Goal: Task Accomplishment & Management: Use online tool/utility

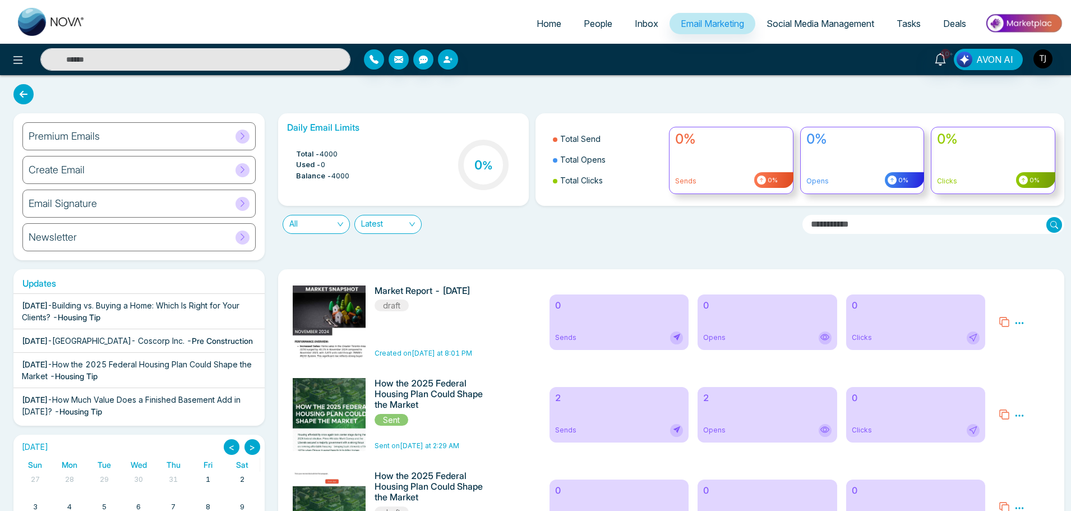
click at [244, 137] on icon at bounding box center [242, 136] width 8 height 8
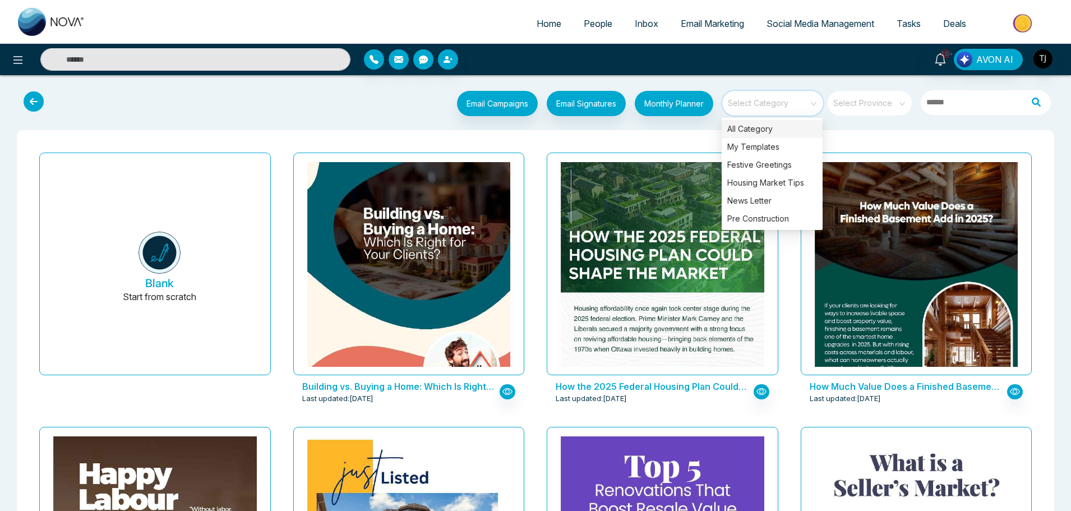
click at [790, 101] on input "search" at bounding box center [768, 99] width 81 height 17
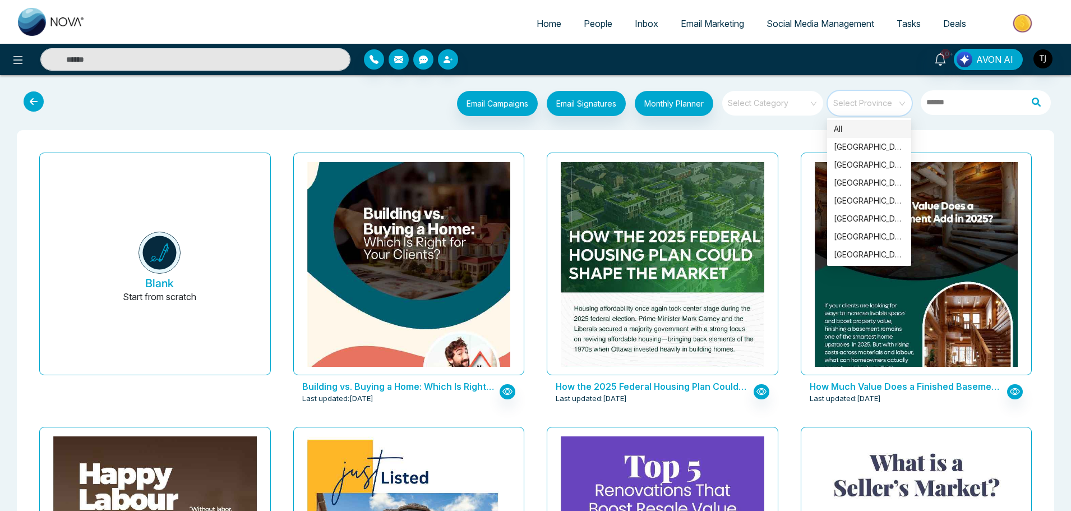
click at [883, 103] on input "search" at bounding box center [866, 99] width 64 height 17
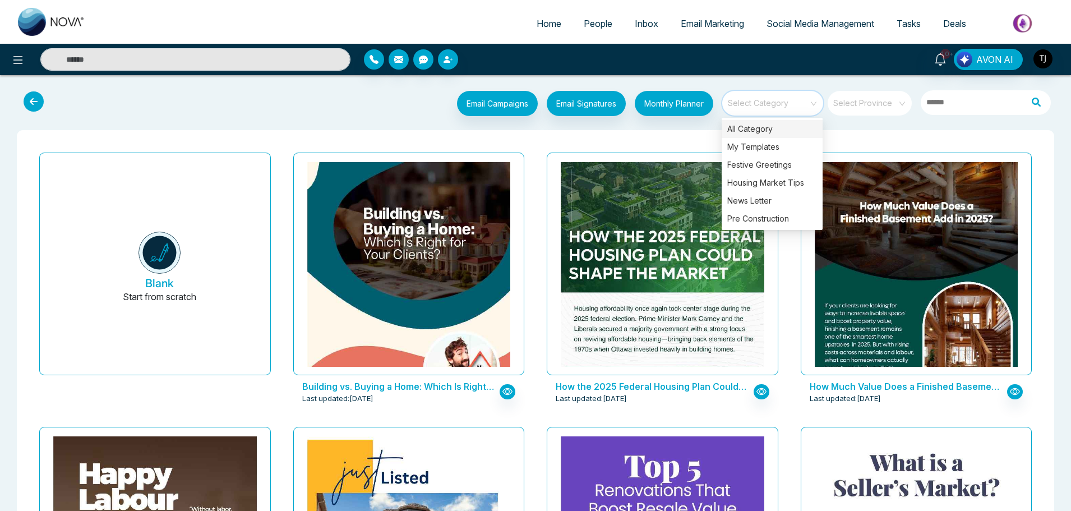
click at [767, 99] on input "search" at bounding box center [768, 99] width 81 height 17
click at [38, 107] on icon at bounding box center [34, 101] width 20 height 20
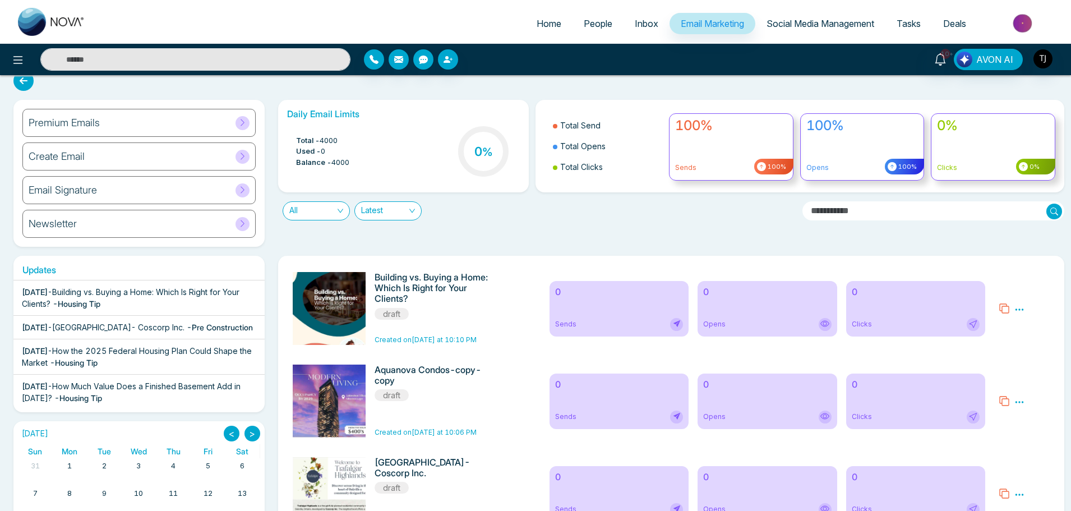
scroll to position [13, 0]
click at [1019, 315] on icon at bounding box center [1019, 310] width 10 height 10
click at [1024, 292] on div "Preview Edit Delete" at bounding box center [1024, 308] width 64 height 73
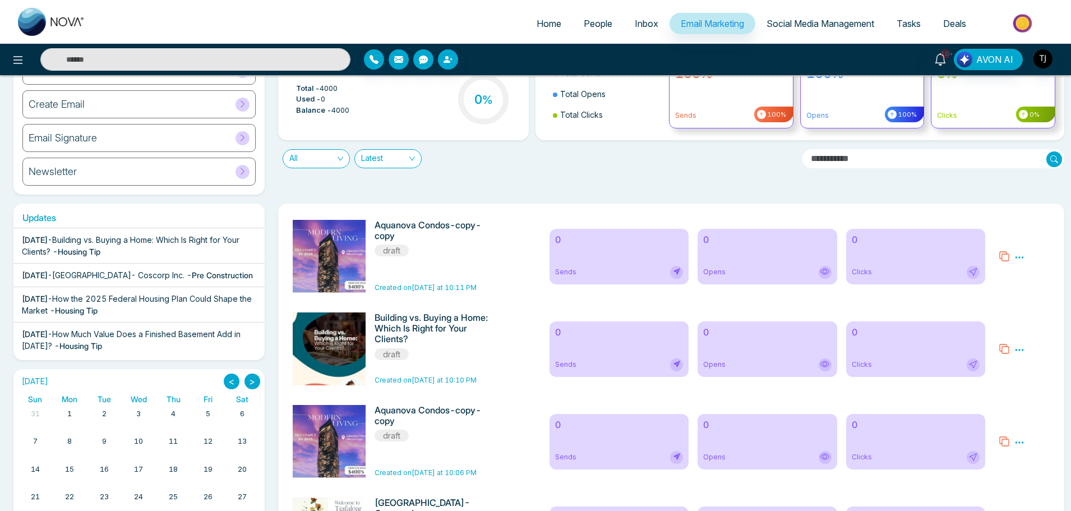
scroll to position [0, 0]
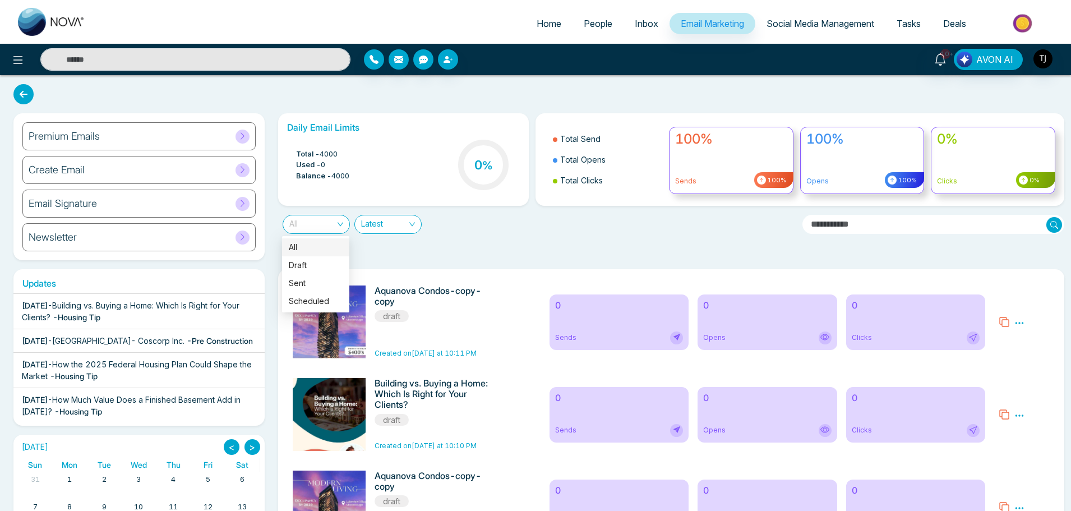
click at [317, 233] on div "All" at bounding box center [316, 224] width 67 height 19
click at [547, 232] on div "All Latest" at bounding box center [535, 220] width 529 height 28
click at [330, 221] on span "All" at bounding box center [316, 224] width 54 height 18
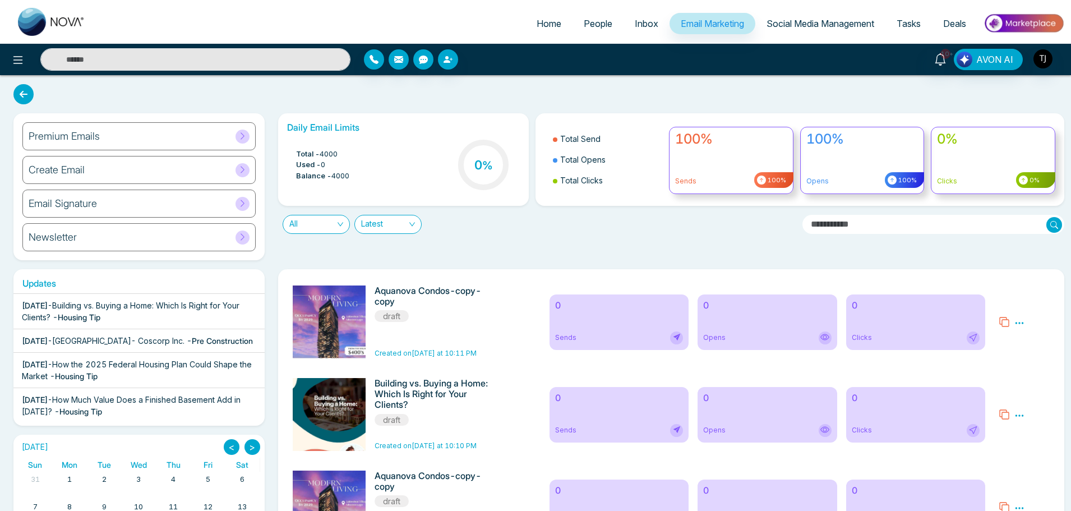
click at [466, 226] on div "All Latest" at bounding box center [535, 220] width 529 height 28
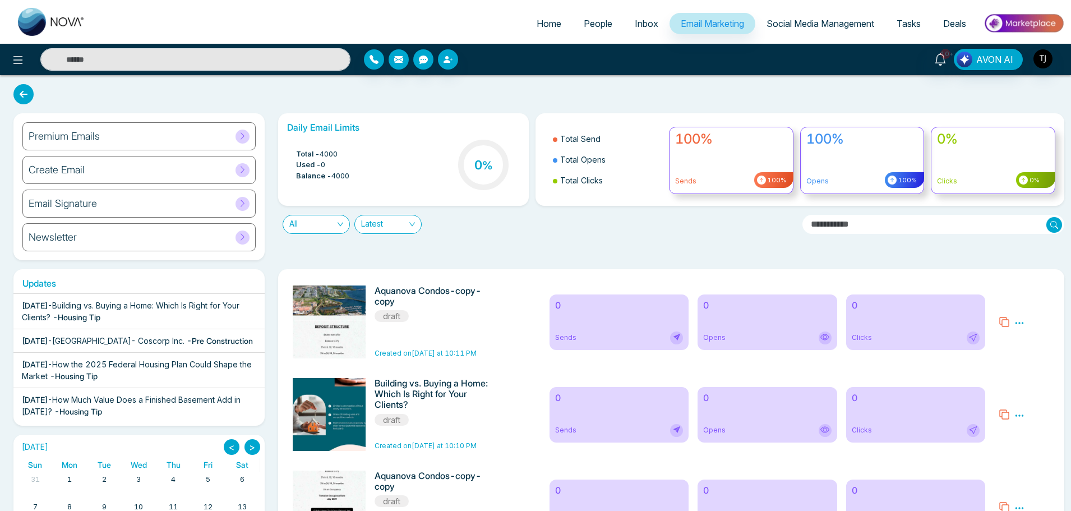
scroll to position [505, 0]
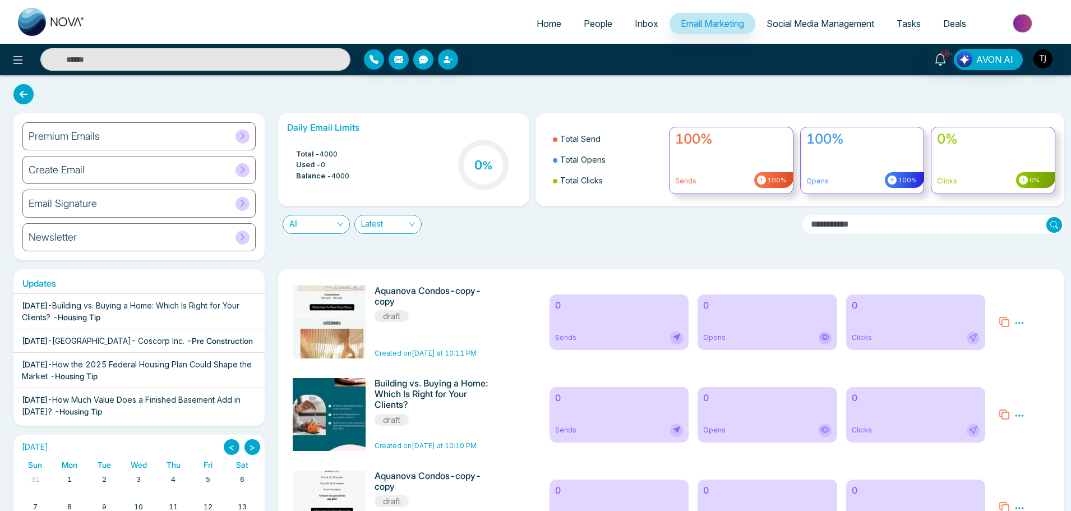
click at [511, 243] on div "Daily Email Limits Total - 4000 Used - 0 Balance - 4000 0 % Total Send Total Op…" at bounding box center [667, 186] width 793 height 147
click at [677, 248] on div "Daily Email Limits Total - 4000 Used - 0 Balance - 4000 0 % Total Send Total Op…" at bounding box center [667, 186] width 793 height 147
click at [331, 234] on div "Daily Email Limits Total - 4000 Used - 0 Balance - 4000 0 % Total Send Total Op…" at bounding box center [667, 186] width 793 height 147
click at [339, 228] on span "All" at bounding box center [316, 224] width 54 height 18
click at [406, 222] on span "Latest" at bounding box center [388, 224] width 54 height 18
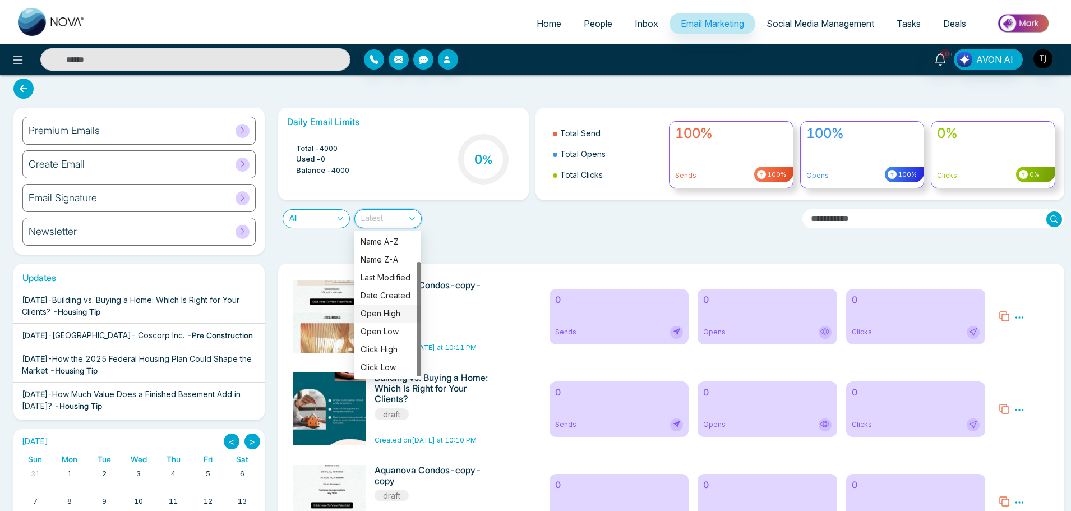
scroll to position [0, 0]
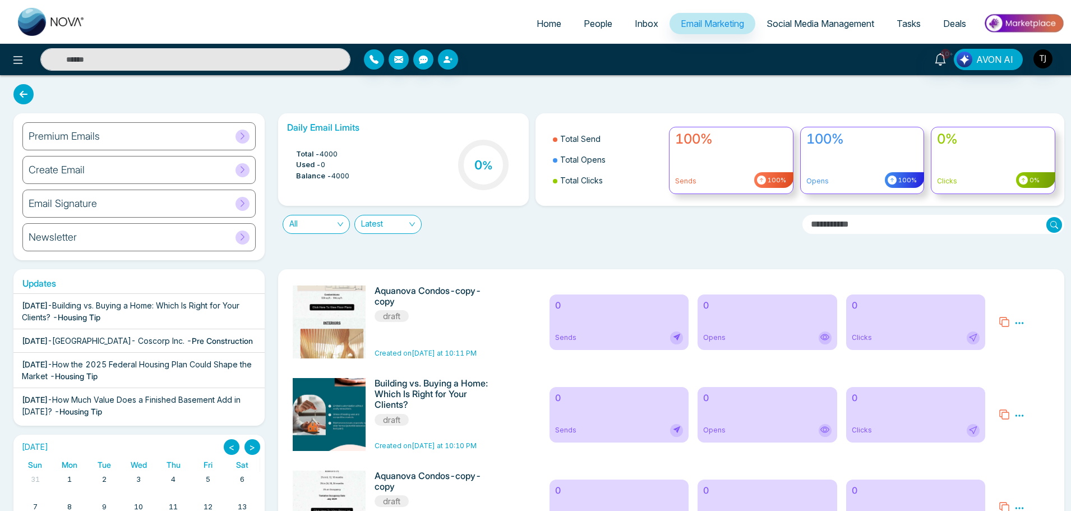
click at [498, 235] on div "Daily Email Limits Total - 4000 Used - 0 Balance - 4000 0 % Total Send Total Op…" at bounding box center [667, 186] width 793 height 147
click at [838, 226] on input "text" at bounding box center [933, 224] width 262 height 19
click at [705, 229] on div "All Latest" at bounding box center [535, 220] width 529 height 28
click at [885, 225] on input "text" at bounding box center [933, 224] width 262 height 19
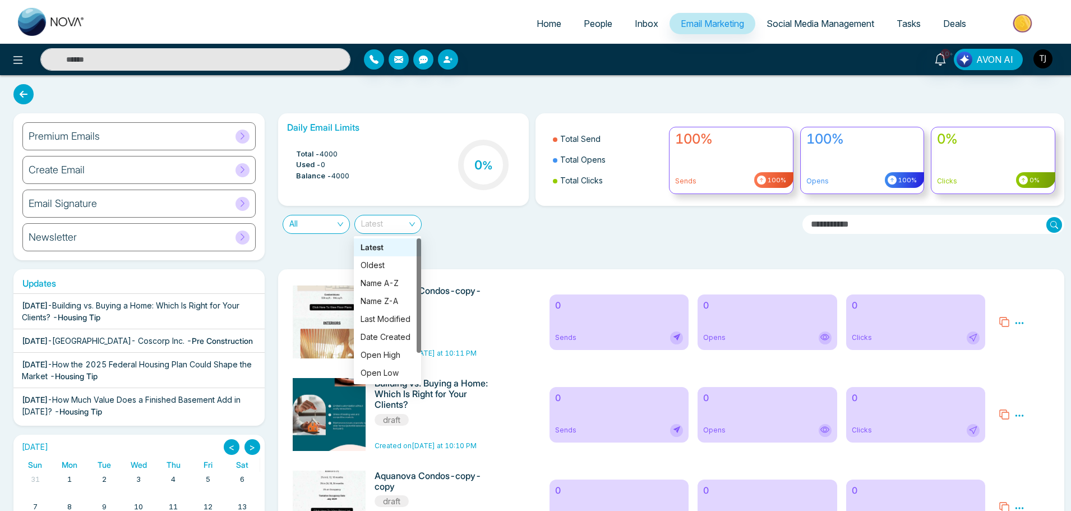
click at [411, 233] on div "Latest" at bounding box center [387, 224] width 67 height 19
click at [387, 271] on div "Oldest" at bounding box center [387, 265] width 54 height 12
click at [399, 220] on span "Oldest" at bounding box center [388, 224] width 54 height 18
click at [388, 288] on div "Name A-Z" at bounding box center [387, 283] width 54 height 12
click at [400, 228] on span "Name A-Z" at bounding box center [388, 224] width 54 height 18
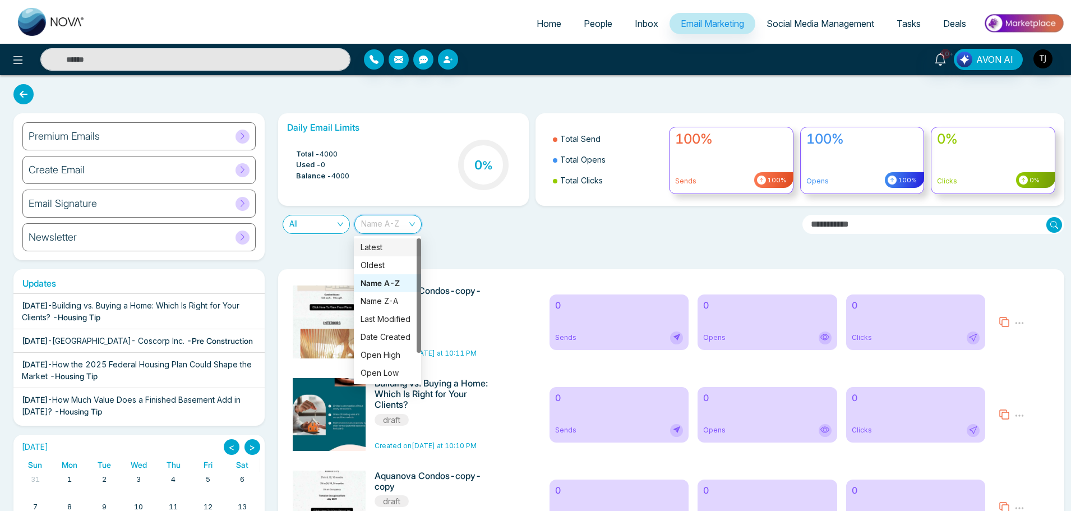
click at [389, 245] on div "Latest" at bounding box center [387, 247] width 54 height 12
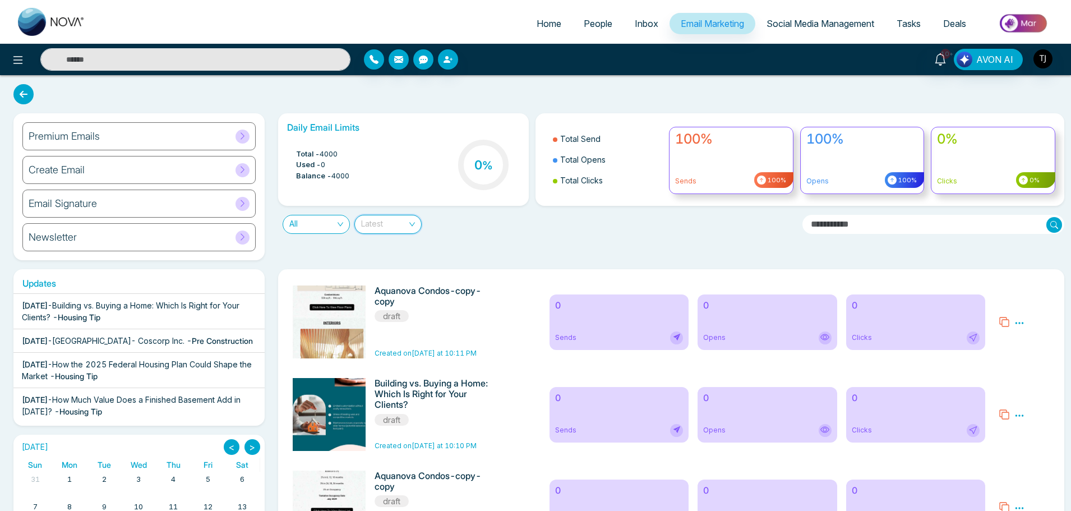
click at [392, 223] on span "Latest" at bounding box center [388, 224] width 54 height 18
click at [445, 247] on div "Daily Email Limits Total - 4000 Used - 0 Balance - 4000 0 % Total Send Total Op…" at bounding box center [667, 186] width 793 height 147
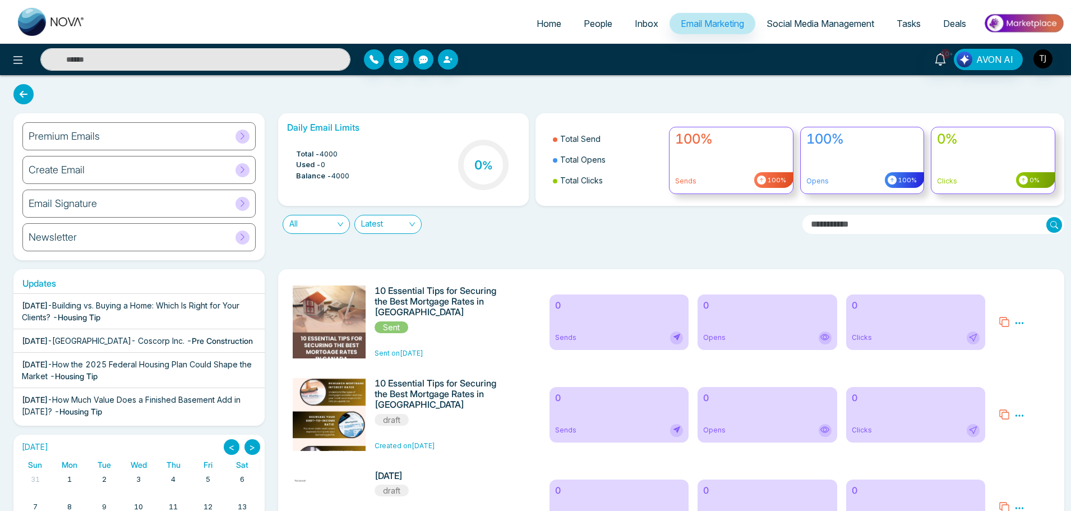
scroll to position [462, 0]
click at [407, 225] on span "Latest" at bounding box center [388, 224] width 54 height 18
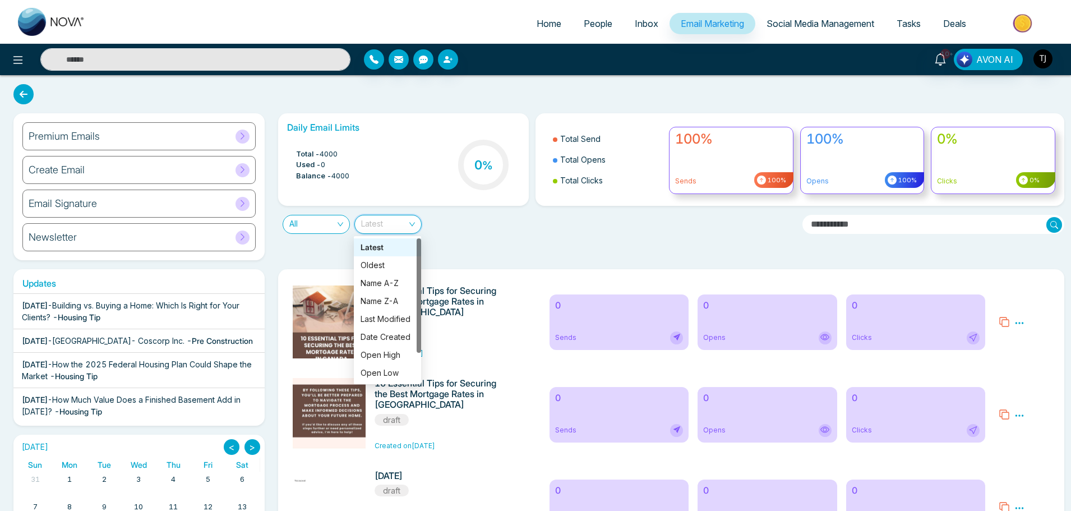
click at [500, 242] on div "Daily Email Limits Total - 4000 Used - 0 Balance - 4000 0 % Total Send Total Op…" at bounding box center [667, 186] width 793 height 147
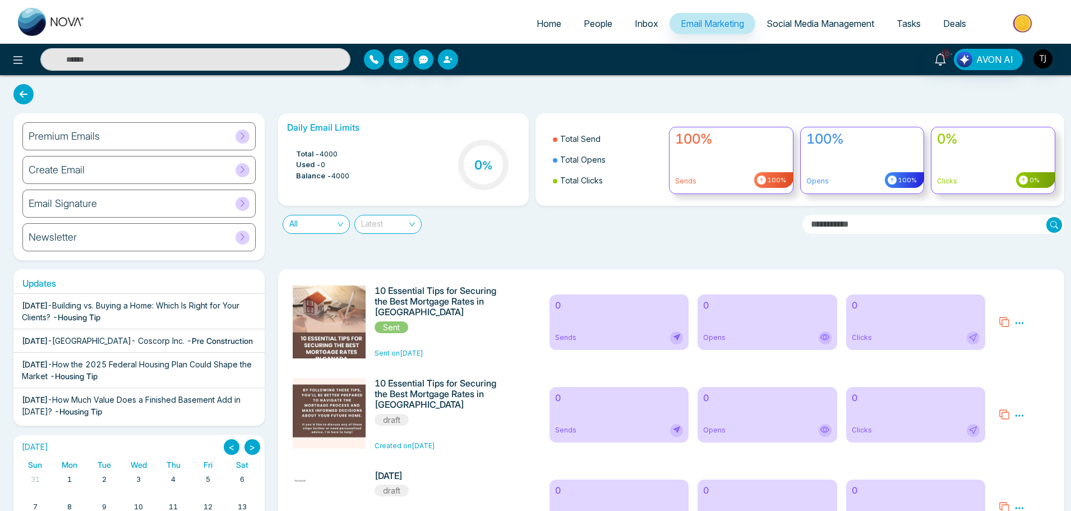
click at [398, 233] on div "Latest" at bounding box center [387, 224] width 67 height 19
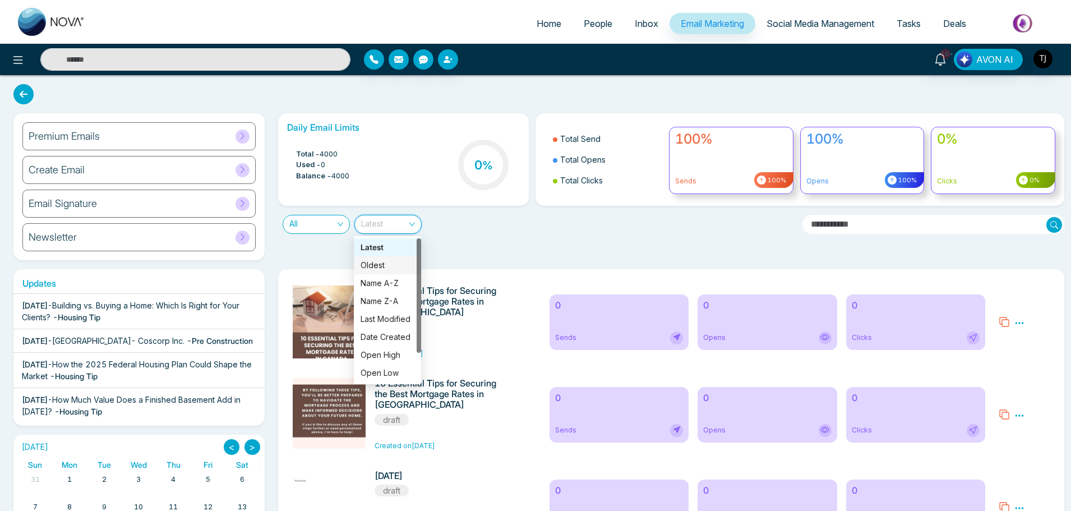
click at [389, 272] on div "Oldest" at bounding box center [387, 265] width 67 height 18
click at [400, 221] on span "Oldest" at bounding box center [388, 224] width 54 height 18
click at [390, 284] on div "Name A-Z" at bounding box center [387, 283] width 54 height 12
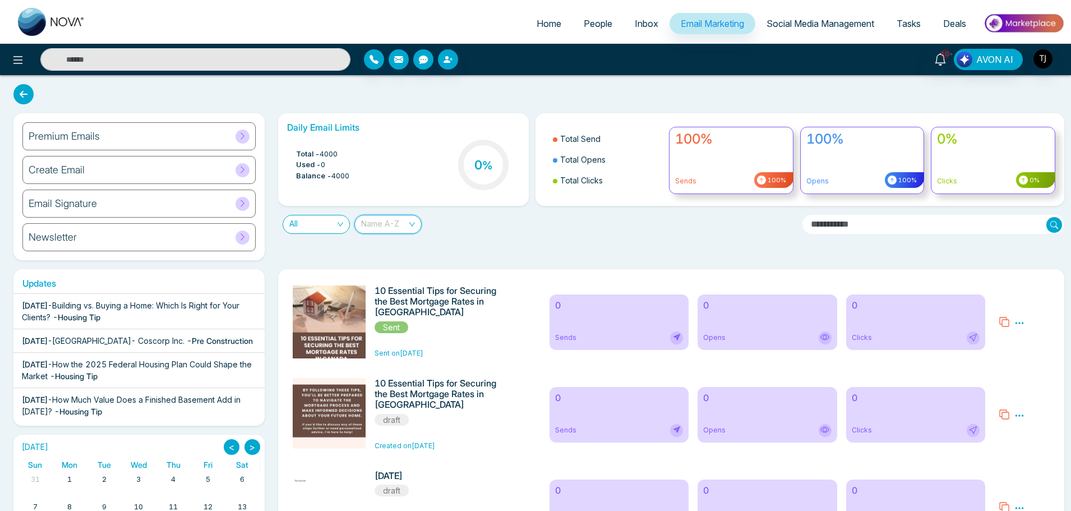
click at [388, 224] on span "Name A-Z" at bounding box center [388, 224] width 54 height 18
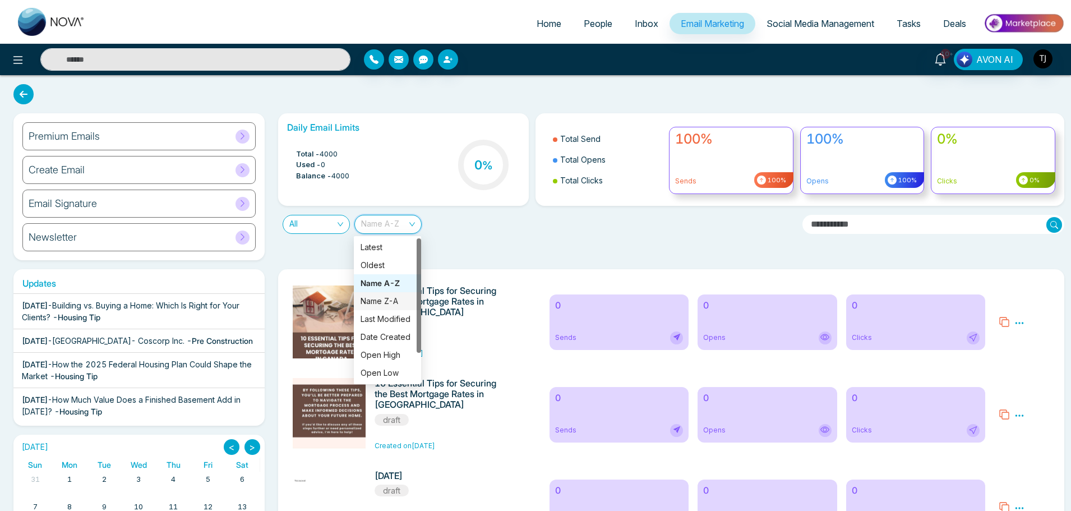
click at [371, 304] on div "Name Z-A" at bounding box center [387, 301] width 54 height 12
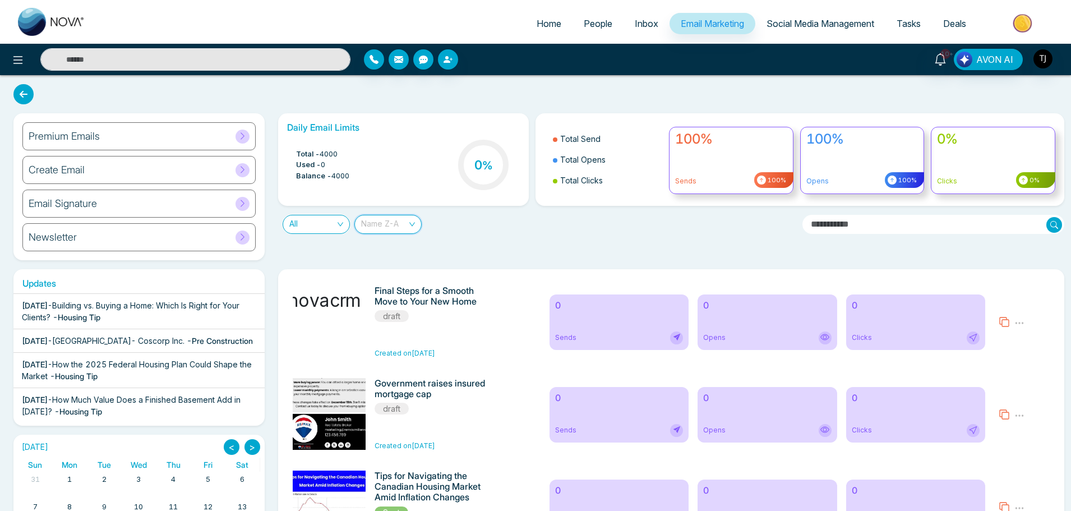
scroll to position [125, 0]
click at [392, 228] on span "Name Z-A" at bounding box center [388, 224] width 54 height 18
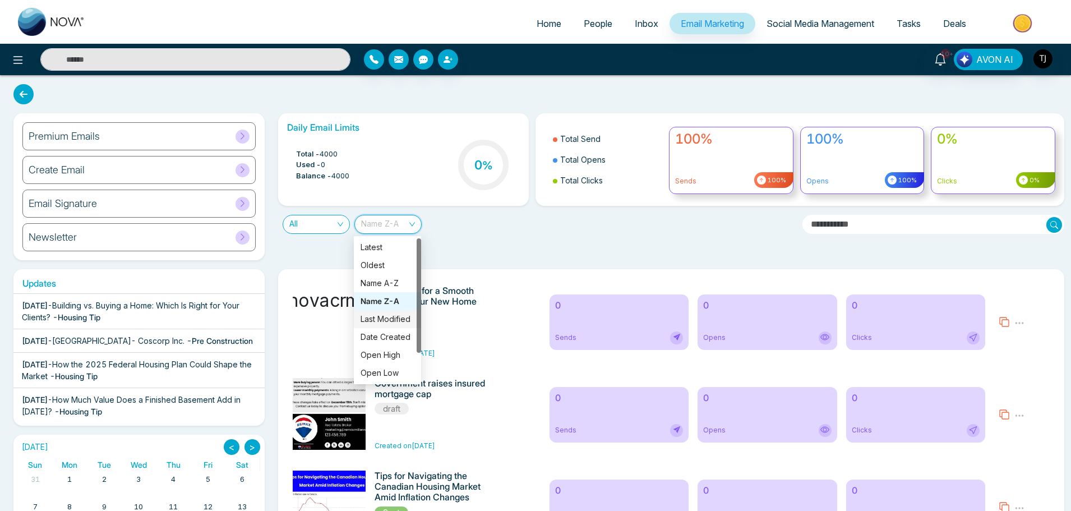
click at [367, 326] on div "Last Modified" at bounding box center [387, 319] width 67 height 18
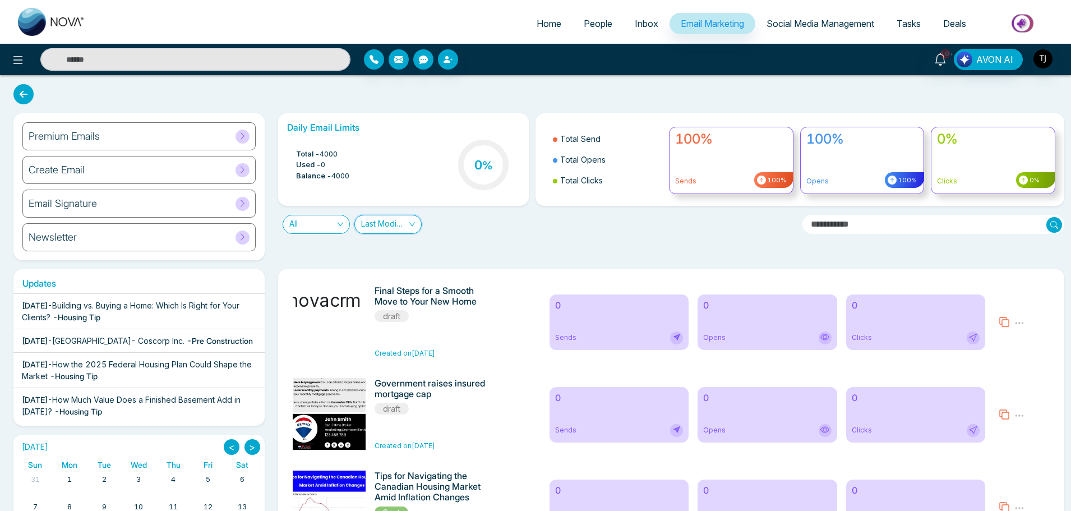
click at [395, 220] on span "Last Modified" at bounding box center [388, 224] width 54 height 18
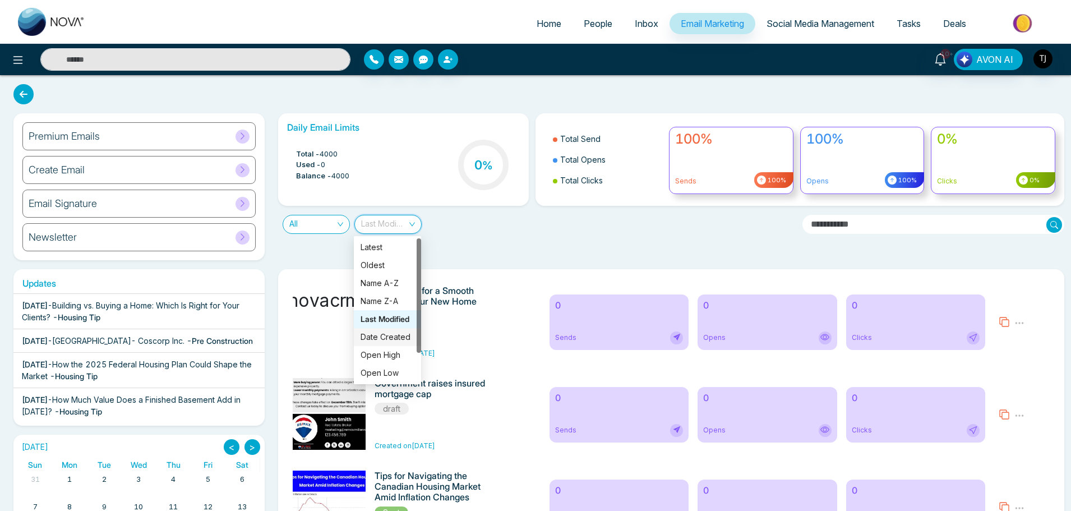
click at [382, 344] on div "Date Created" at bounding box center [387, 337] width 67 height 18
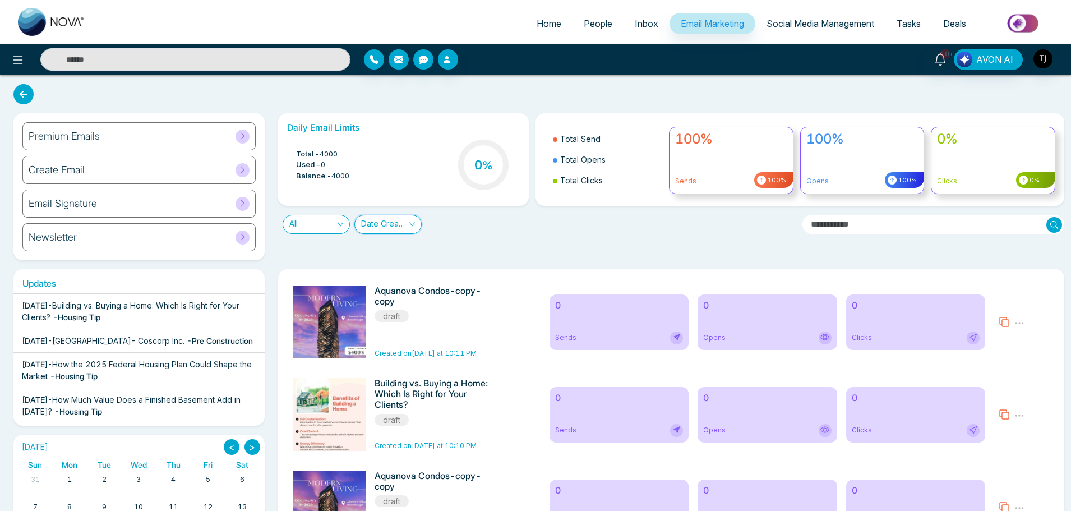
scroll to position [505, 0]
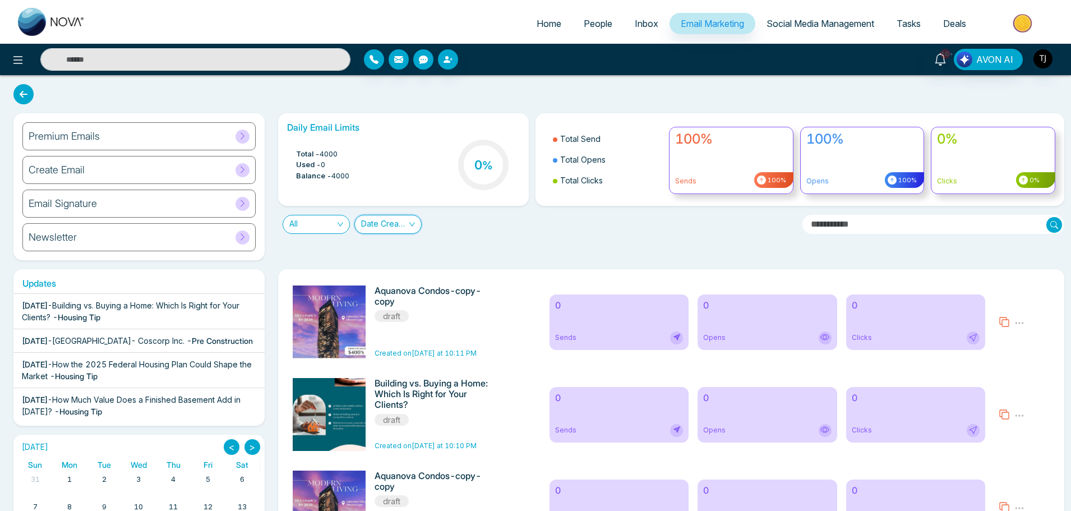
click at [376, 235] on div "Daily Email Limits Total - 4000 Used - 0 Balance - 4000 0 % Total Send Total Op…" at bounding box center [667, 186] width 793 height 147
click at [383, 219] on span "Date Created" at bounding box center [388, 224] width 54 height 18
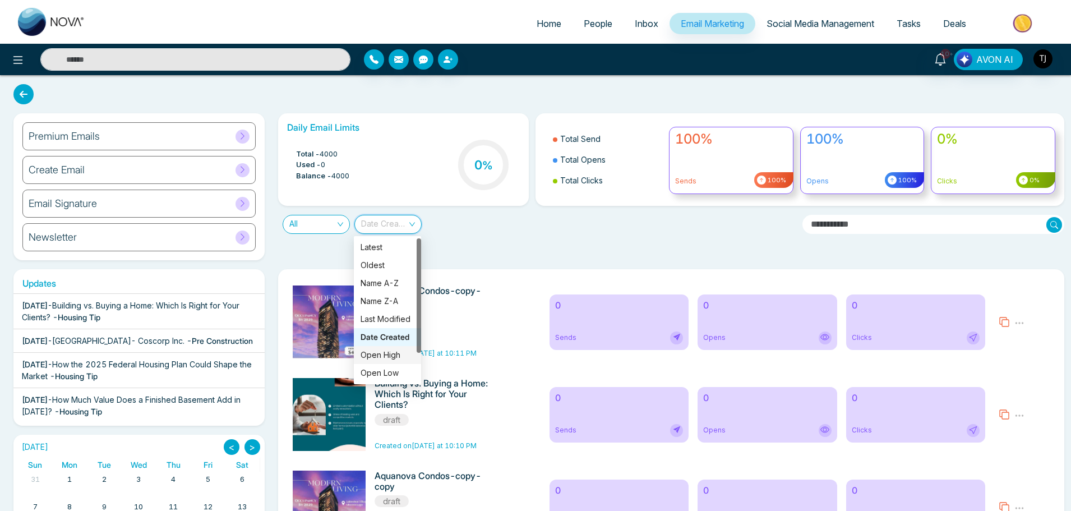
click at [364, 350] on div "Open High" at bounding box center [387, 355] width 54 height 12
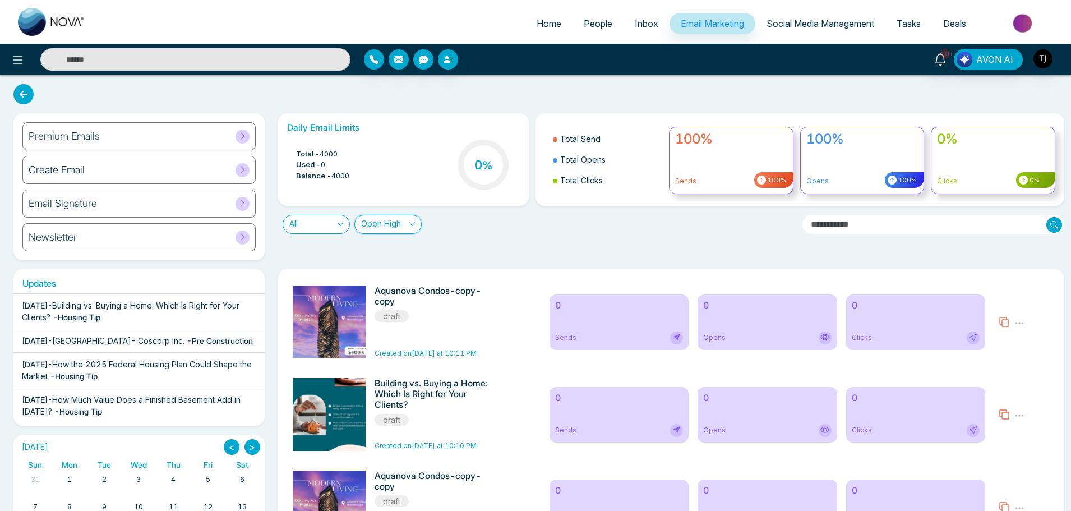
click at [386, 232] on span "Open High" at bounding box center [388, 224] width 54 height 18
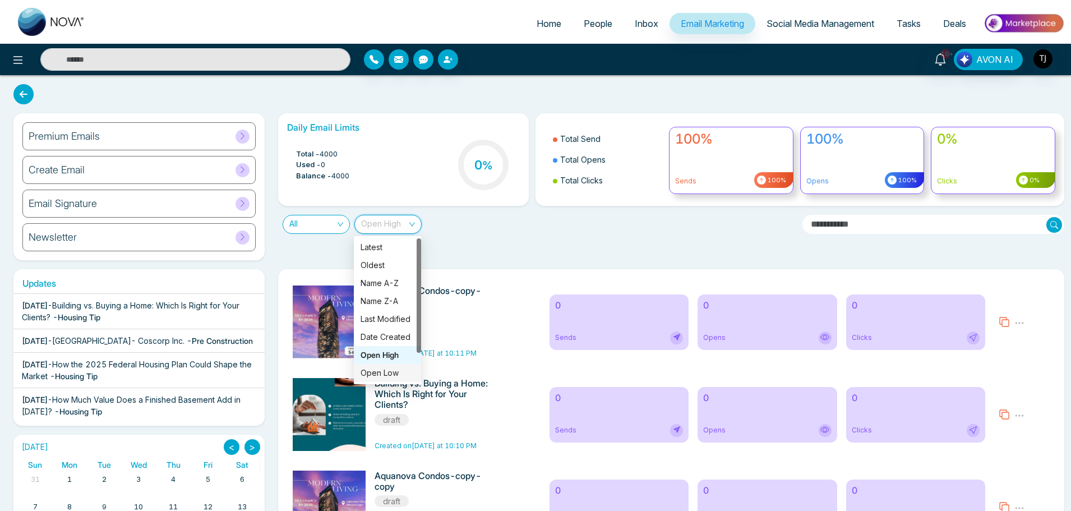
click at [373, 369] on div "Open Low" at bounding box center [387, 373] width 54 height 12
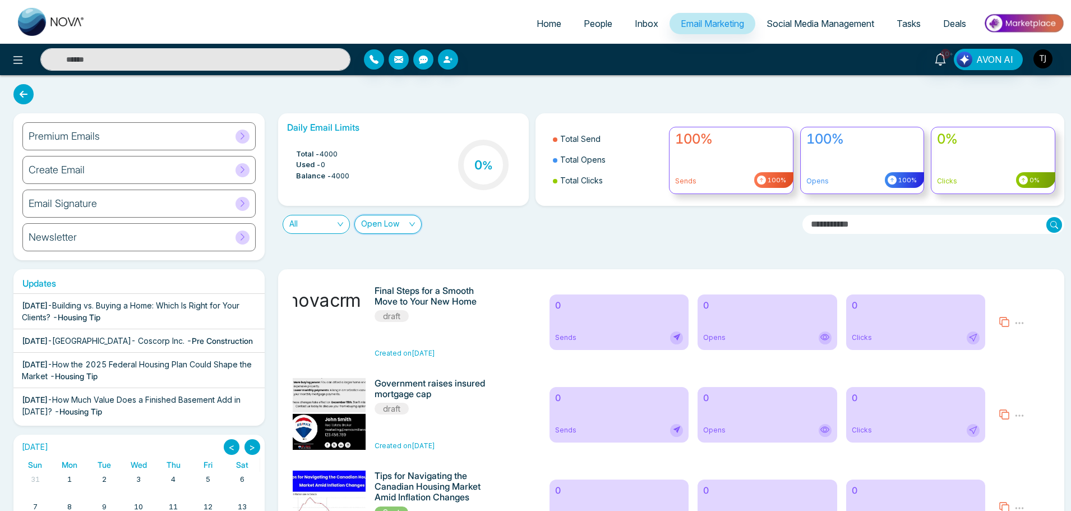
scroll to position [125, 0]
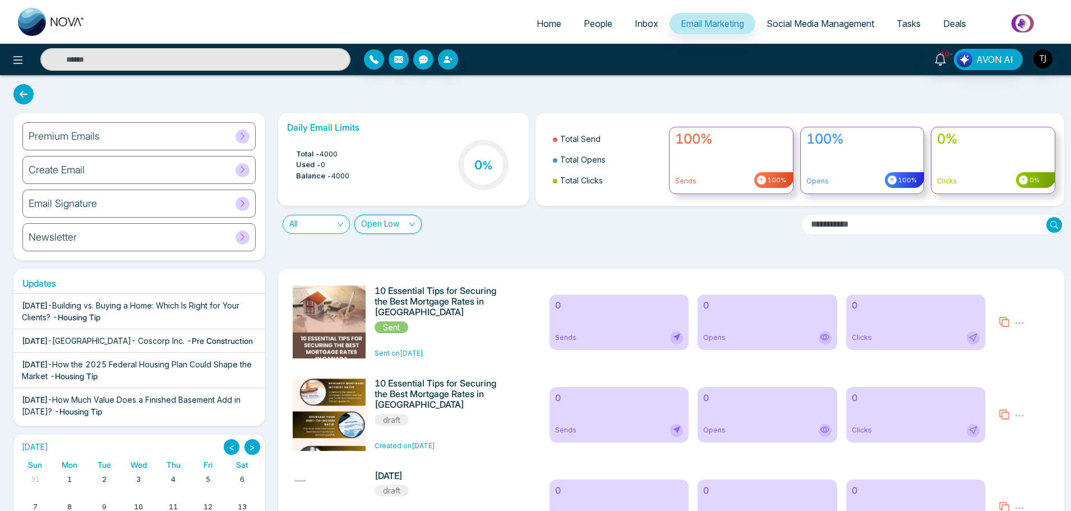
click at [413, 224] on span "Open Low" at bounding box center [388, 224] width 54 height 18
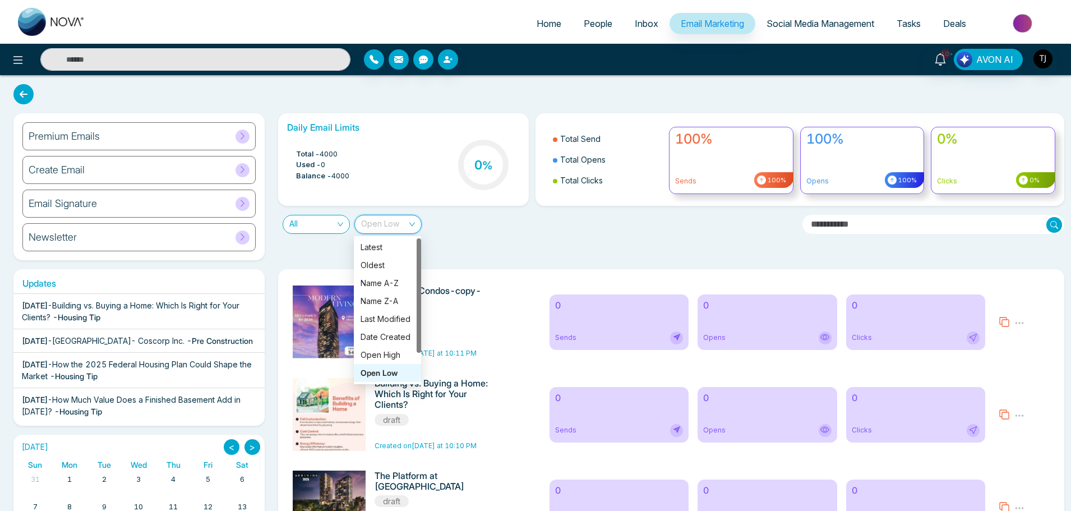
scroll to position [505, 0]
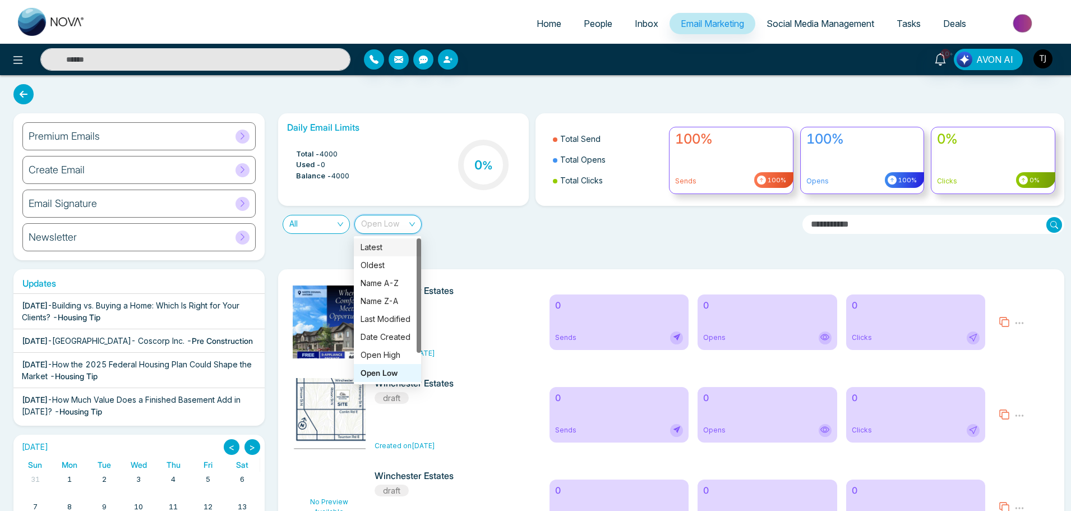
click at [411, 251] on div "Latest" at bounding box center [387, 247] width 54 height 12
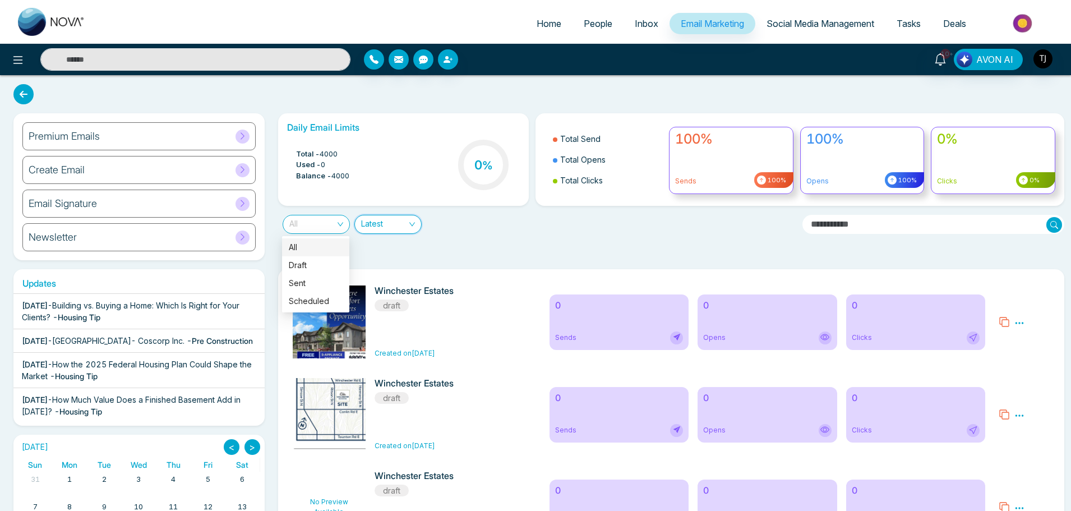
click at [311, 222] on span "All" at bounding box center [316, 224] width 54 height 18
click at [317, 279] on div "Sent" at bounding box center [316, 283] width 54 height 12
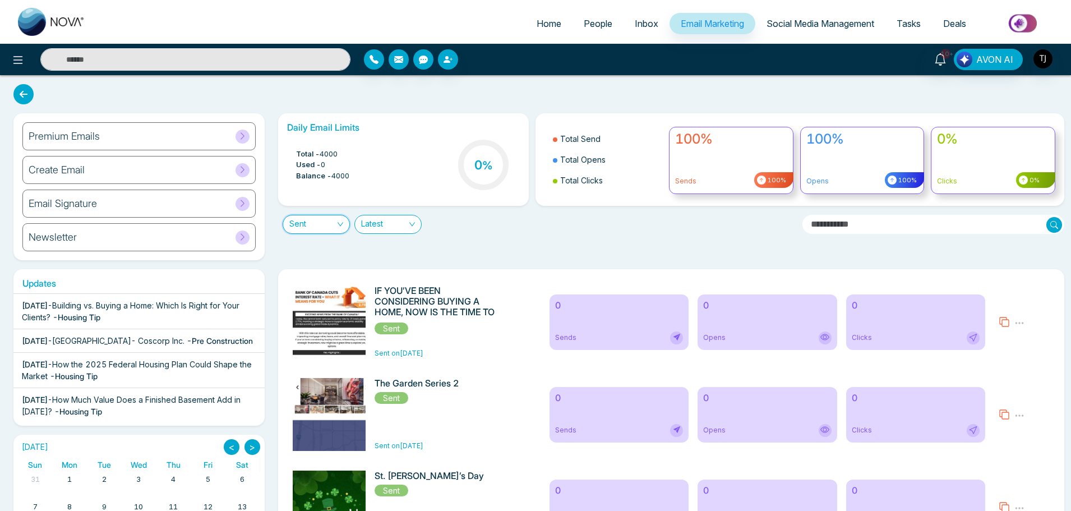
click at [341, 223] on span "Sent" at bounding box center [316, 224] width 54 height 18
click at [326, 261] on div "Draft" at bounding box center [316, 265] width 54 height 12
click at [327, 232] on span "Draft" at bounding box center [316, 224] width 54 height 18
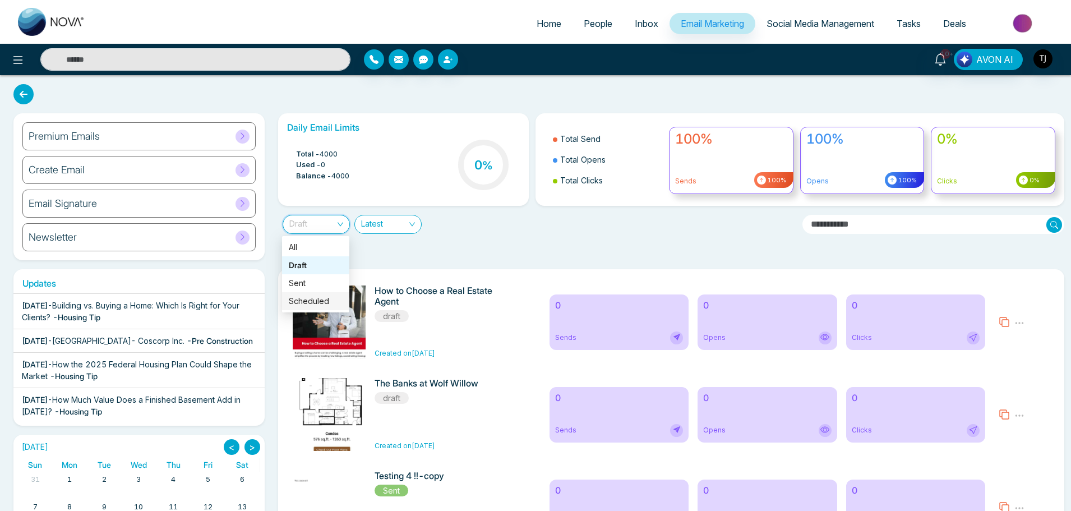
click at [323, 300] on div "Scheduled" at bounding box center [316, 301] width 54 height 12
click at [334, 224] on span "Scheduled" at bounding box center [316, 224] width 54 height 18
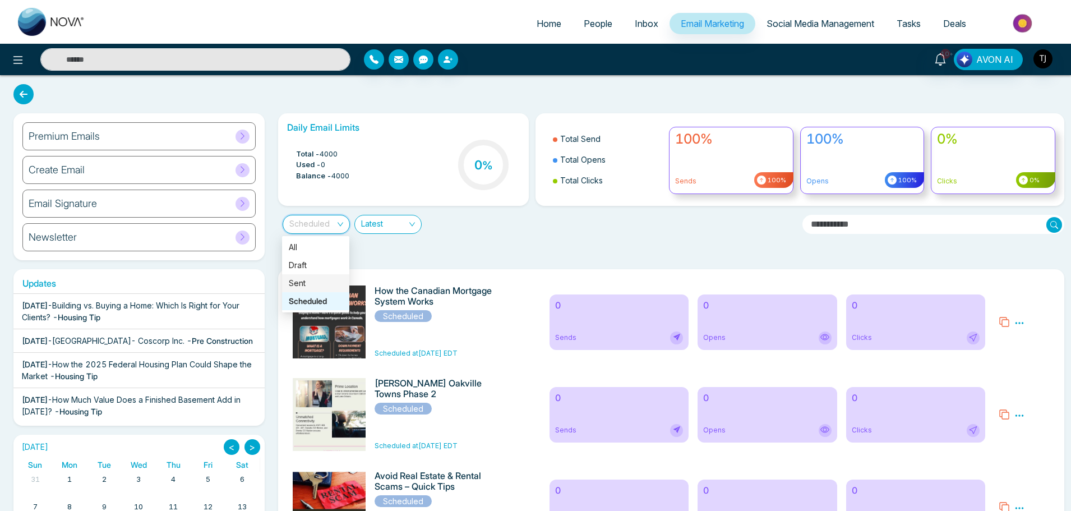
click at [313, 285] on div "Sent" at bounding box center [316, 283] width 54 height 12
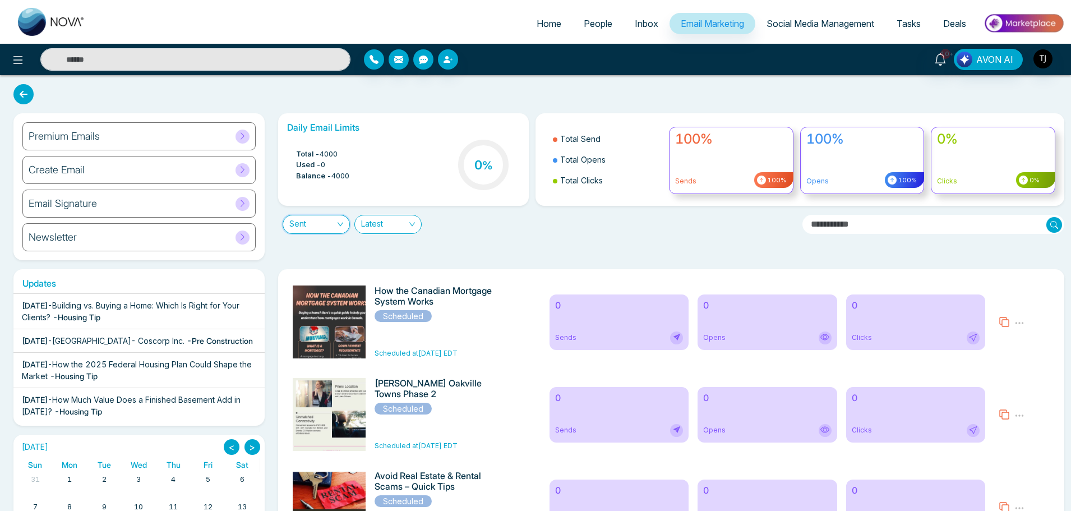
click at [418, 224] on div "Latest" at bounding box center [387, 224] width 67 height 19
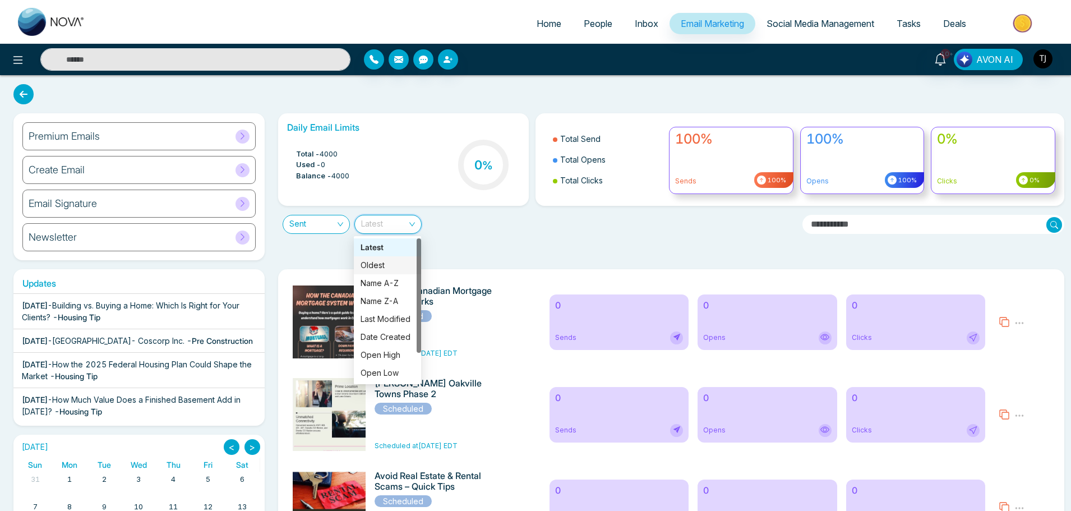
click at [374, 273] on div "Oldest" at bounding box center [387, 265] width 67 height 18
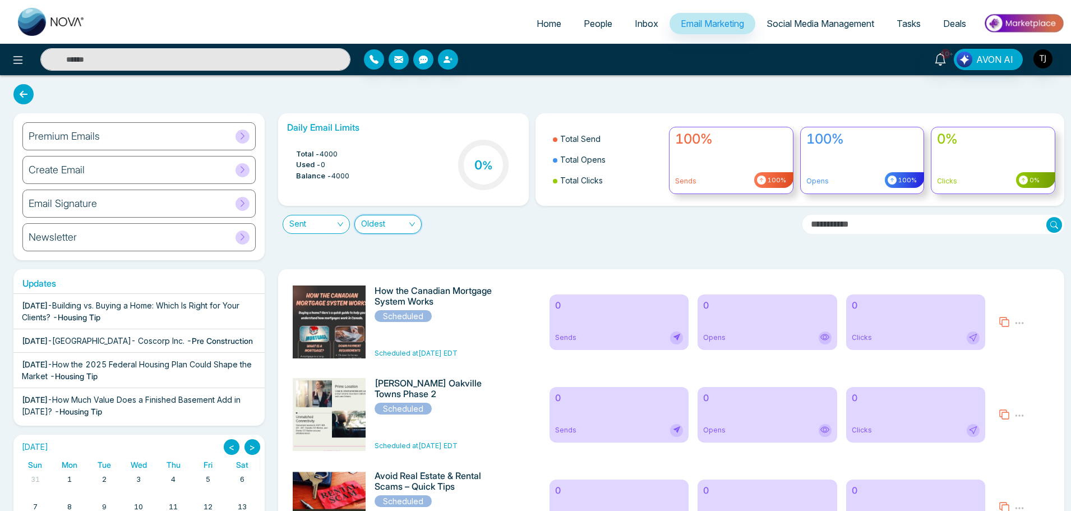
click at [396, 229] on span "Oldest" at bounding box center [388, 224] width 54 height 18
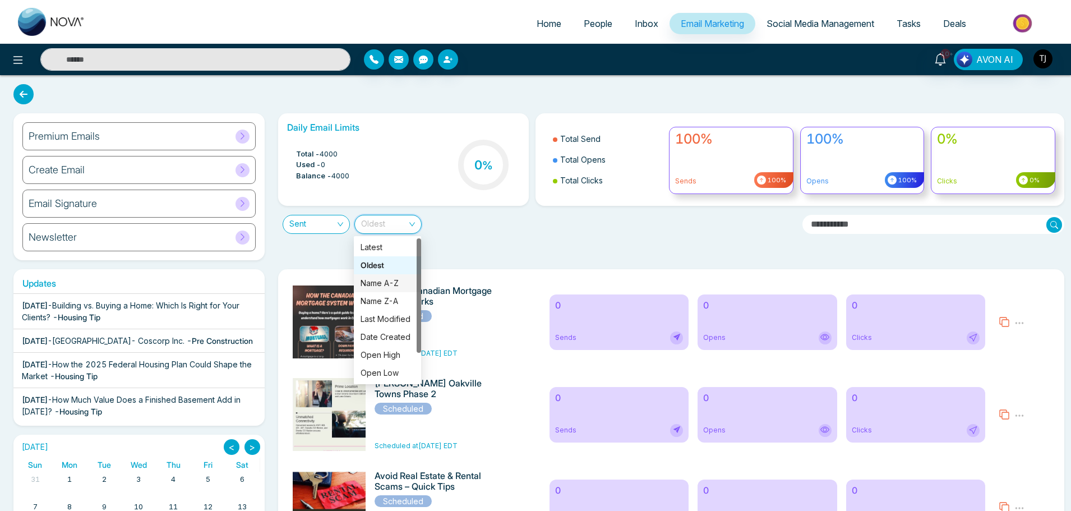
click at [392, 287] on div "Name A-Z" at bounding box center [387, 283] width 54 height 12
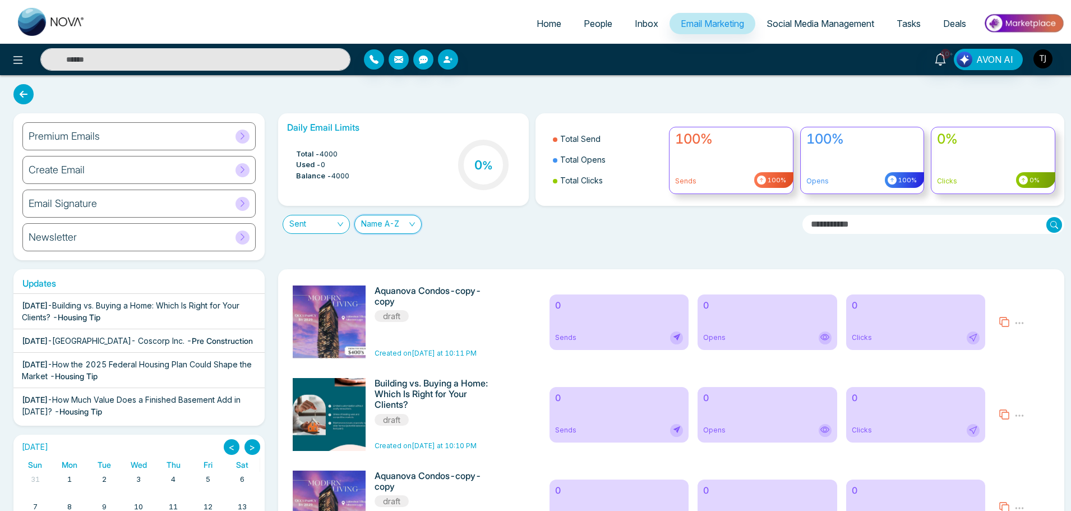
drag, startPoint x: 325, startPoint y: 223, endPoint x: 322, endPoint y: 229, distance: 6.6
click at [322, 229] on span "Sent" at bounding box center [316, 224] width 54 height 18
click at [328, 254] on div "All" at bounding box center [315, 247] width 67 height 18
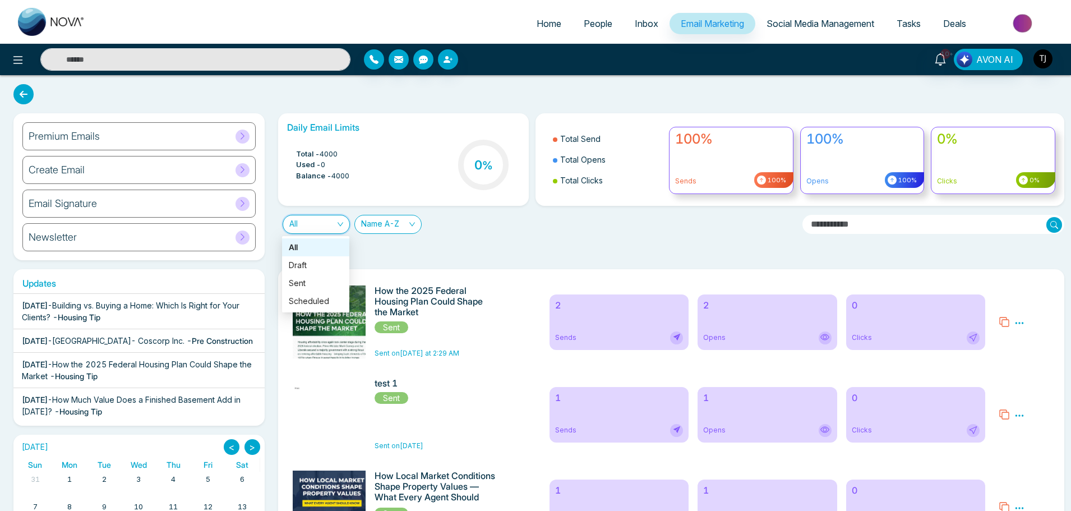
scroll to position [0, 0]
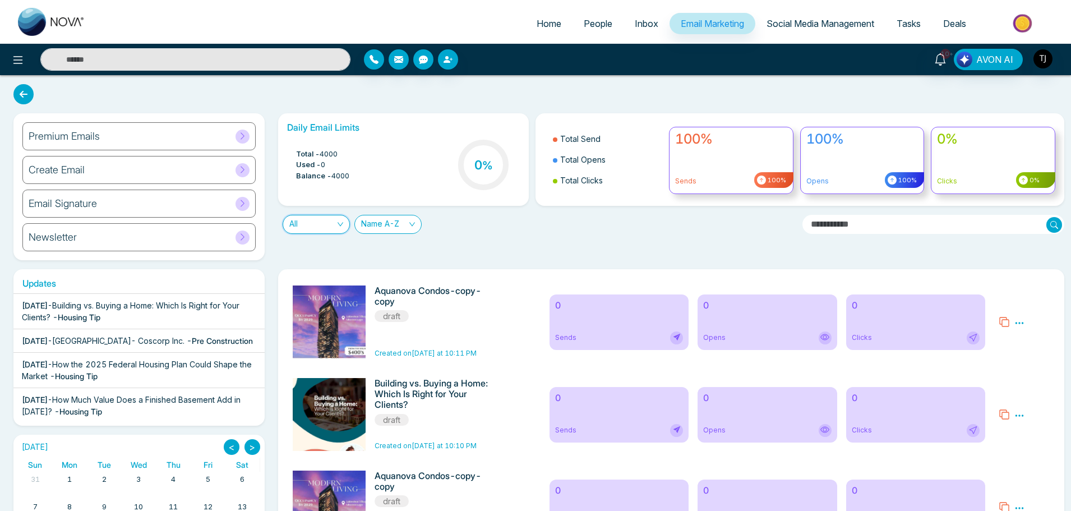
click at [433, 251] on div "Daily Email Limits Total - 4000 Used - 0 Balance - 4000 0 % Total Send Total Op…" at bounding box center [667, 186] width 793 height 147
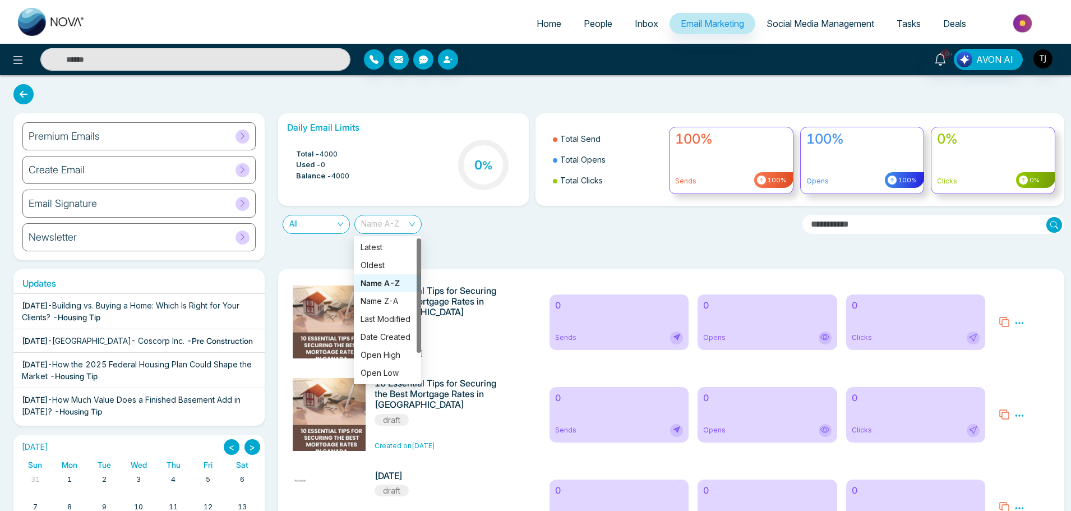
drag, startPoint x: 403, startPoint y: 225, endPoint x: 363, endPoint y: 225, distance: 39.8
click at [363, 225] on span "Name A-Z" at bounding box center [388, 224] width 54 height 18
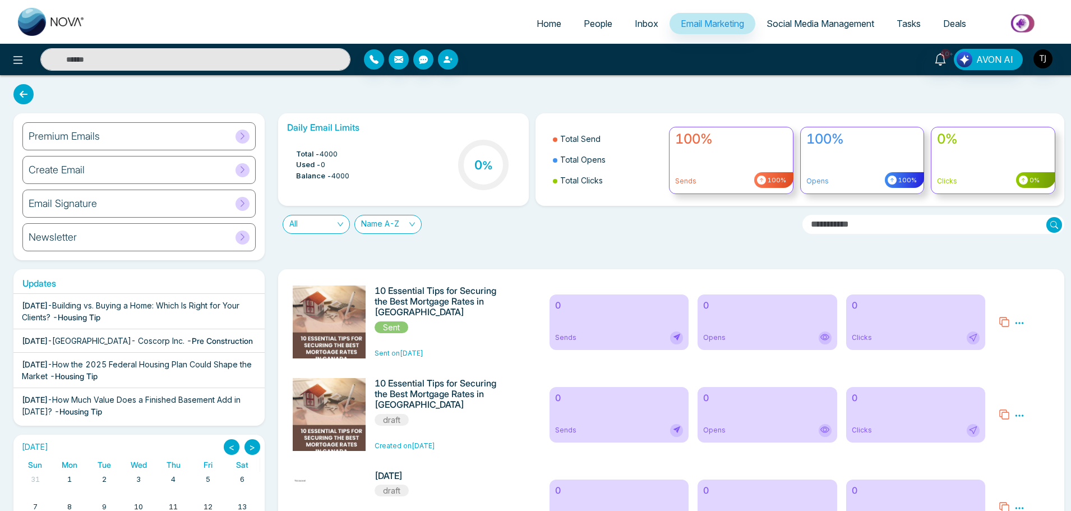
click at [1022, 327] on icon at bounding box center [1019, 323] width 10 height 10
click at [959, 249] on div "Daily Email Limits Total - 4000 Used - 0 Balance - 4000 0 % Total Send Total Op…" at bounding box center [667, 186] width 793 height 147
click at [1022, 320] on icon at bounding box center [1019, 323] width 10 height 10
click at [998, 257] on div "Daily Email Limits Total - 4000 Used - 0 Balance - 4000 0 % Total Send Total Op…" at bounding box center [667, 186] width 793 height 147
click at [96, 169] on div "Create Email" at bounding box center [138, 170] width 233 height 28
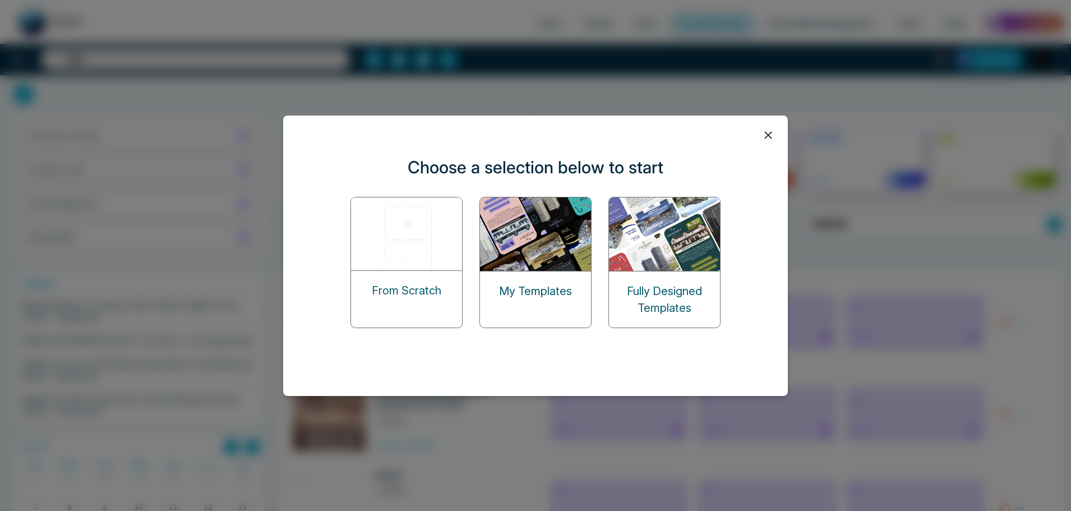
click at [765, 138] on icon at bounding box center [768, 135] width 17 height 17
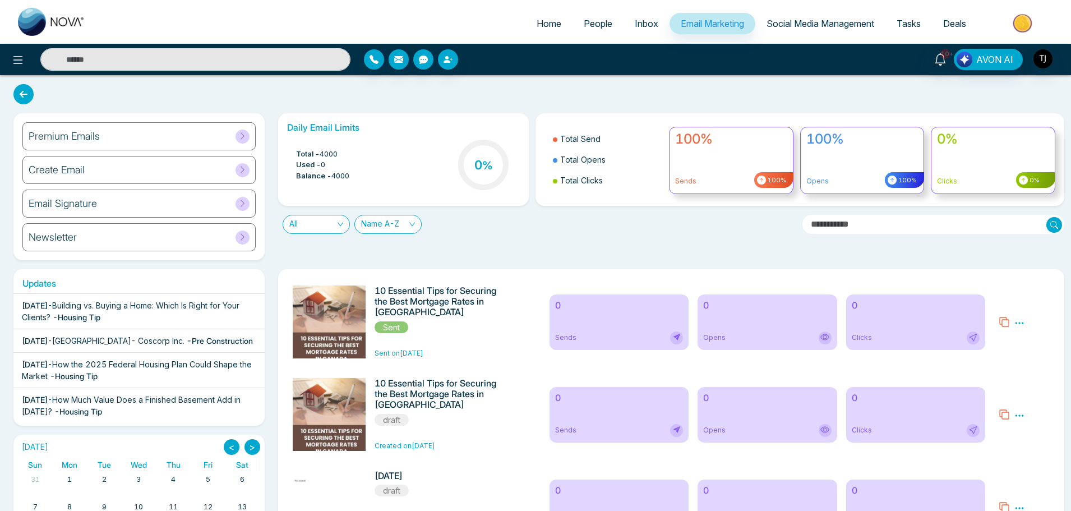
click at [248, 164] on div "Create Email" at bounding box center [138, 170] width 233 height 28
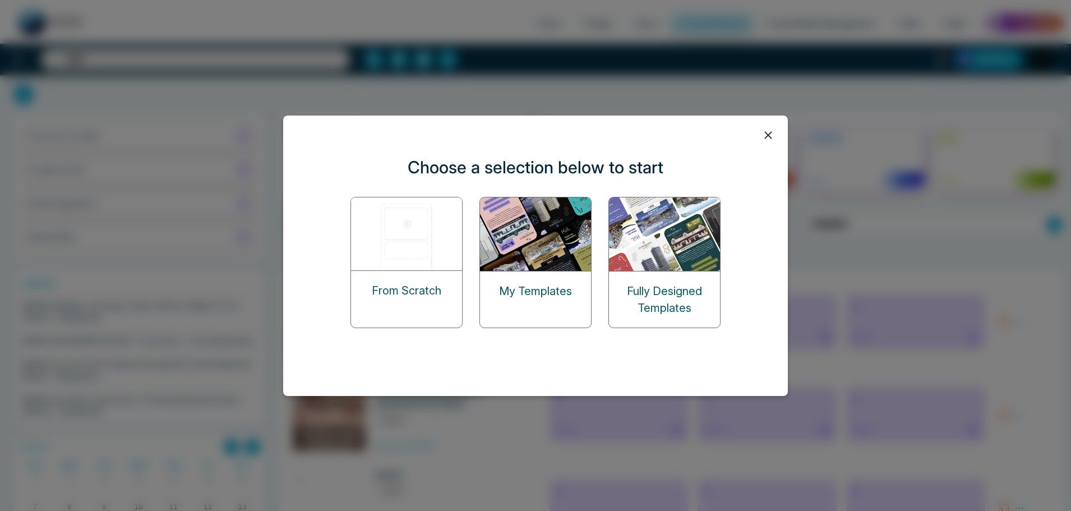
click at [764, 136] on icon at bounding box center [768, 135] width 17 height 17
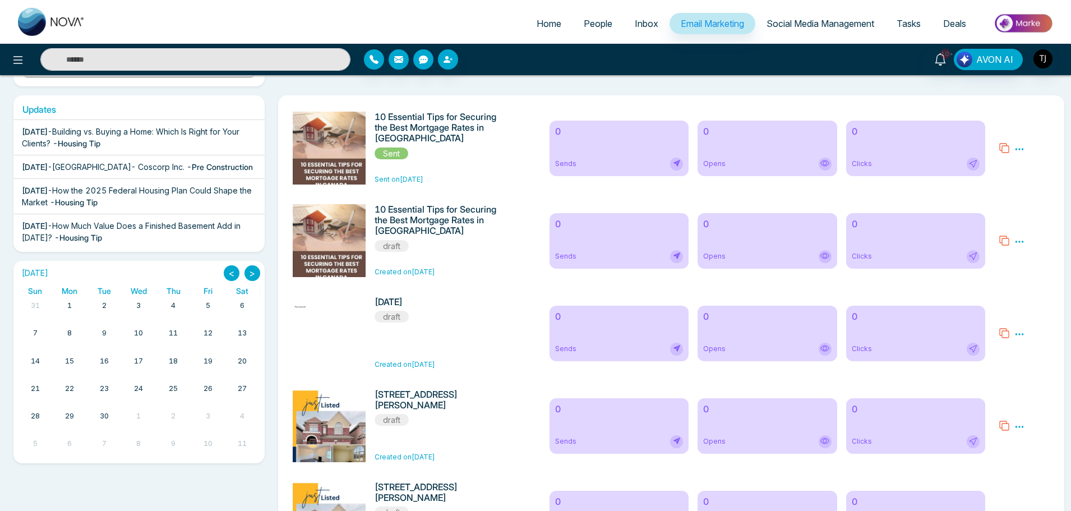
scroll to position [168, 0]
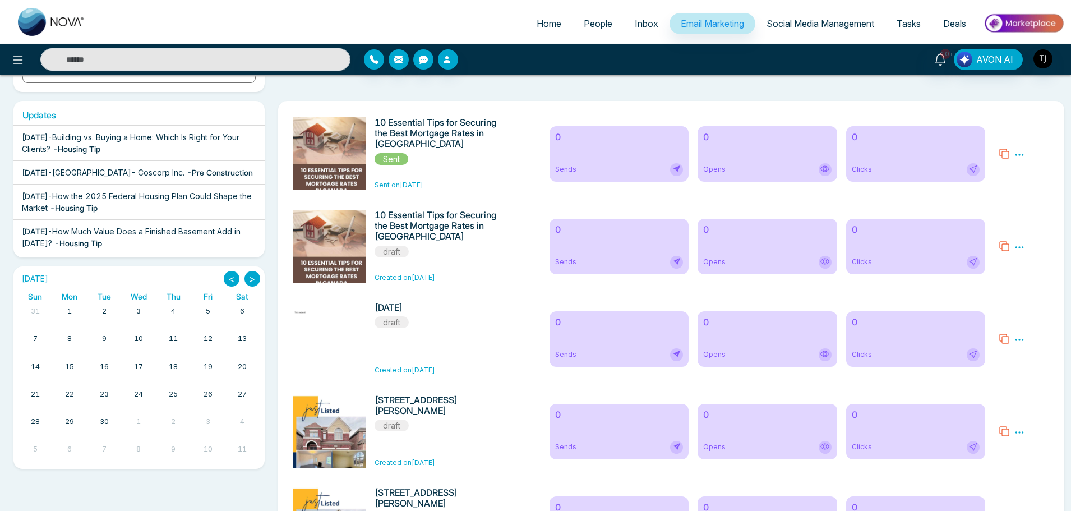
click at [250, 279] on button ">" at bounding box center [252, 279] width 16 height 16
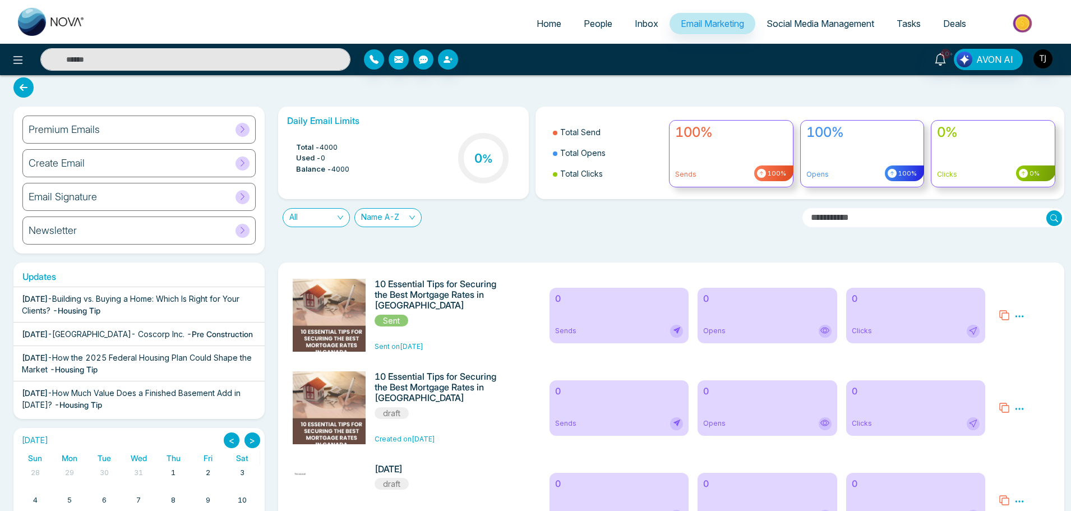
scroll to position [0, 0]
